Goal: Information Seeking & Learning: Learn about a topic

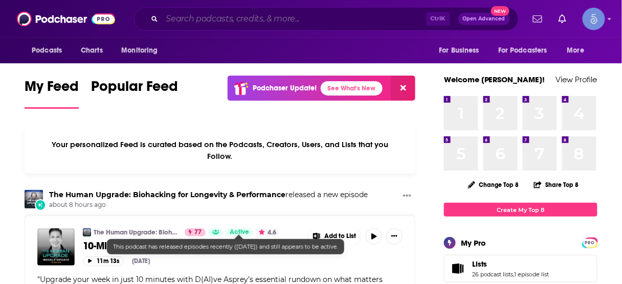
click at [282, 18] on input "Search podcasts, credits, & more..." at bounding box center [294, 19] width 264 height 16
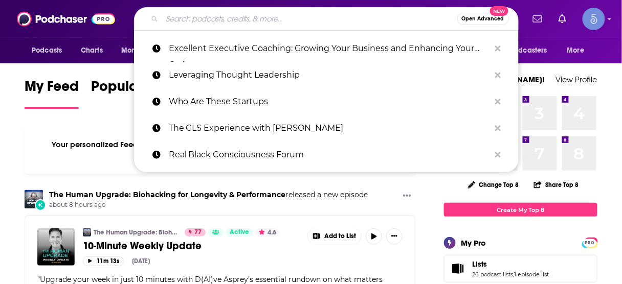
paste input "Delivering Marketing Joy"
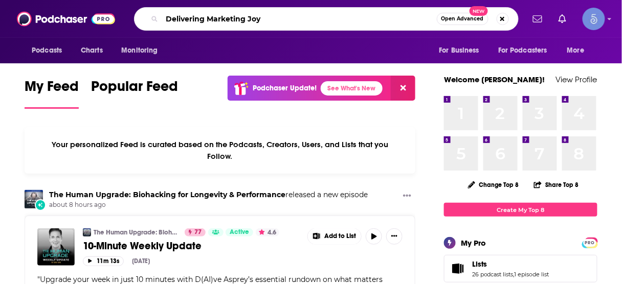
type input "Delivering Marketing Joy"
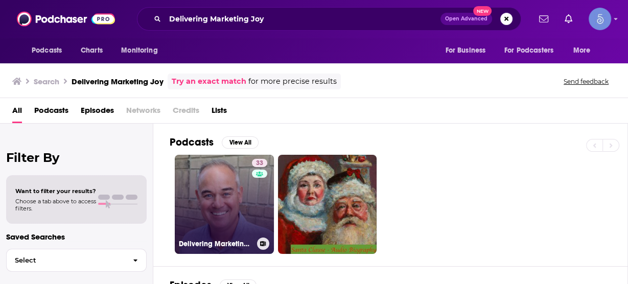
click at [218, 189] on link "33 Delivering Marketing Joy" at bounding box center [224, 204] width 99 height 99
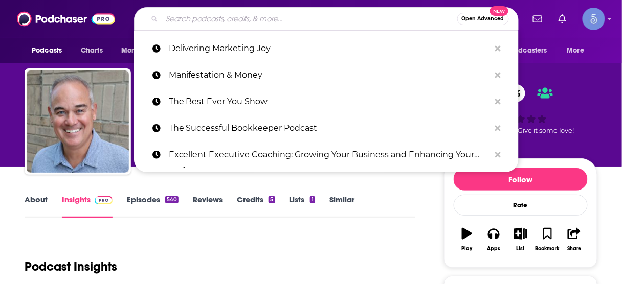
click at [268, 18] on input "Search podcasts, credits, & more..." at bounding box center [309, 19] width 295 height 16
paste input "[PERSON_NAME] and [PERSON_NAME]"
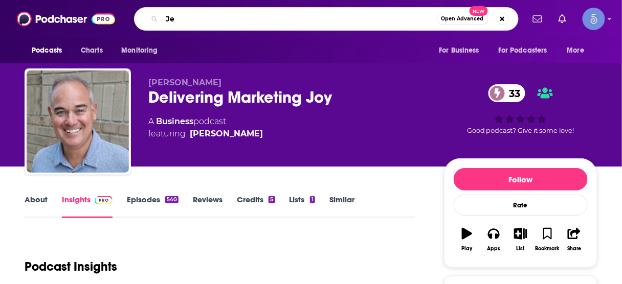
type input "J"
type input "PULL THE CHUTE"
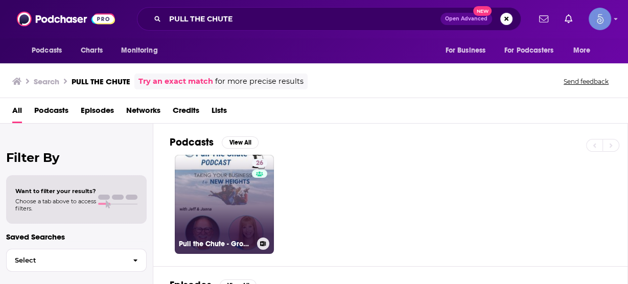
click at [230, 191] on link "26 Pull the Chute - Grow your People, Grow your Company Podcast" at bounding box center [224, 204] width 99 height 99
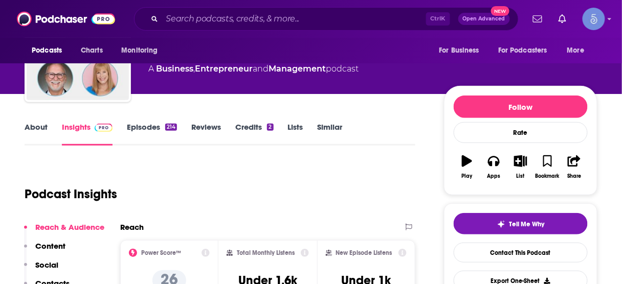
scroll to position [123, 0]
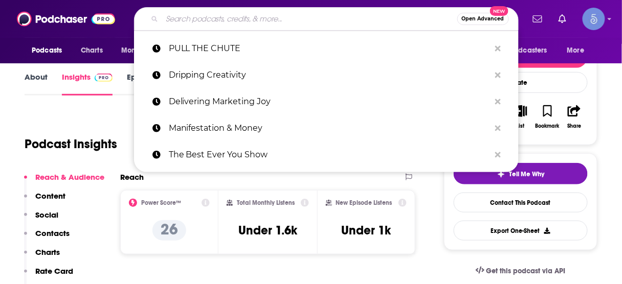
click at [283, 21] on input "Search podcasts, credits, & more..." at bounding box center [309, 19] width 295 height 16
paste input "Strategy and Leadership Podcast"
type input "Strategy and Leadership Podcast"
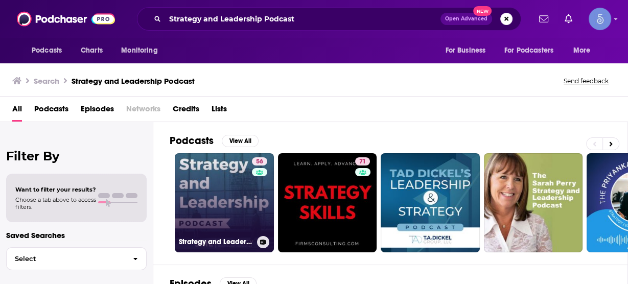
click at [212, 181] on link "56 Strategy and Leadership Podcast" at bounding box center [224, 202] width 99 height 99
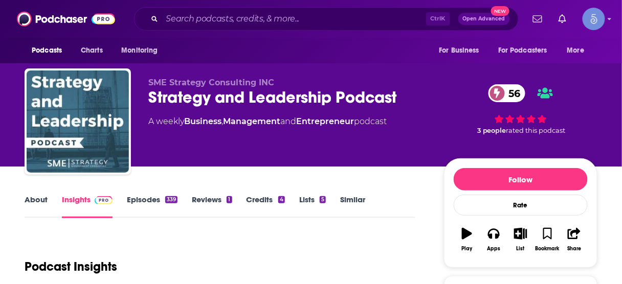
scroll to position [164, 0]
